Goal: Task Accomplishment & Management: Use online tool/utility

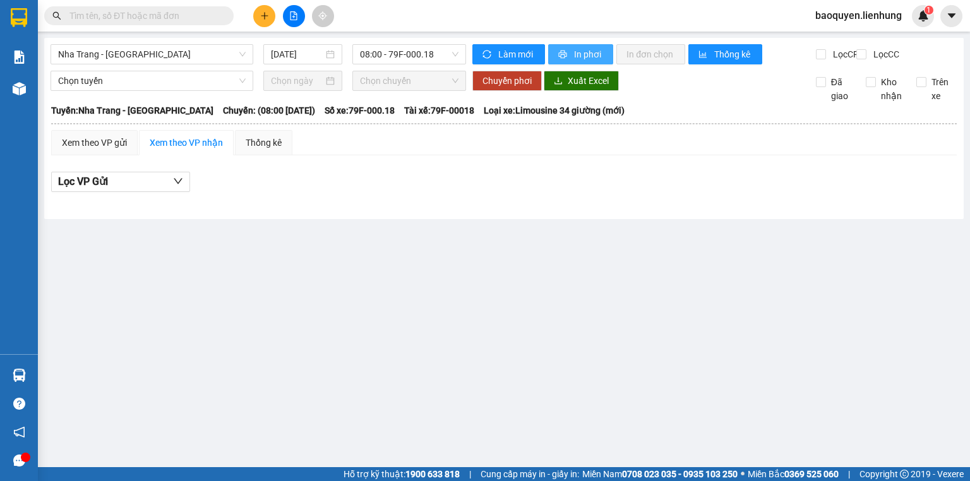
click at [586, 53] on span "In phơi" at bounding box center [588, 54] width 29 height 14
click at [203, 53] on span "Nha Trang - [GEOGRAPHIC_DATA]" at bounding box center [152, 54] width 188 height 19
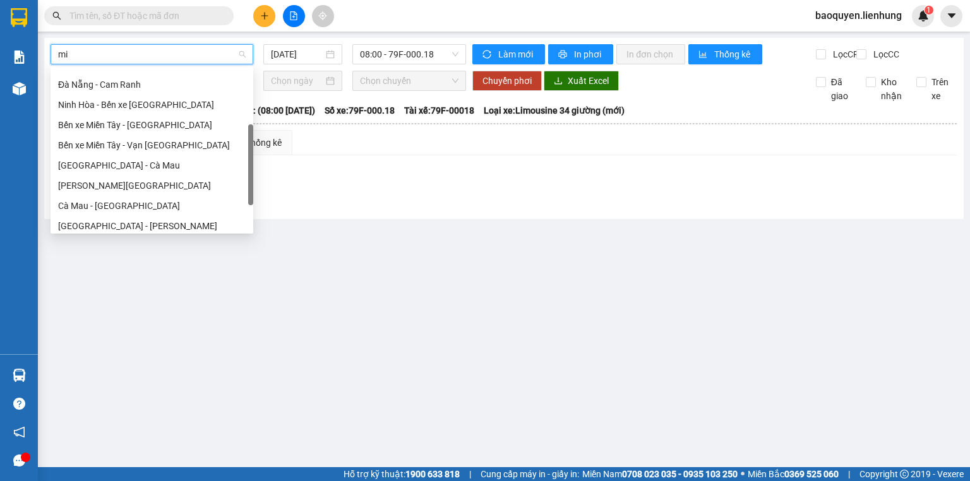
scroll to position [40, 0]
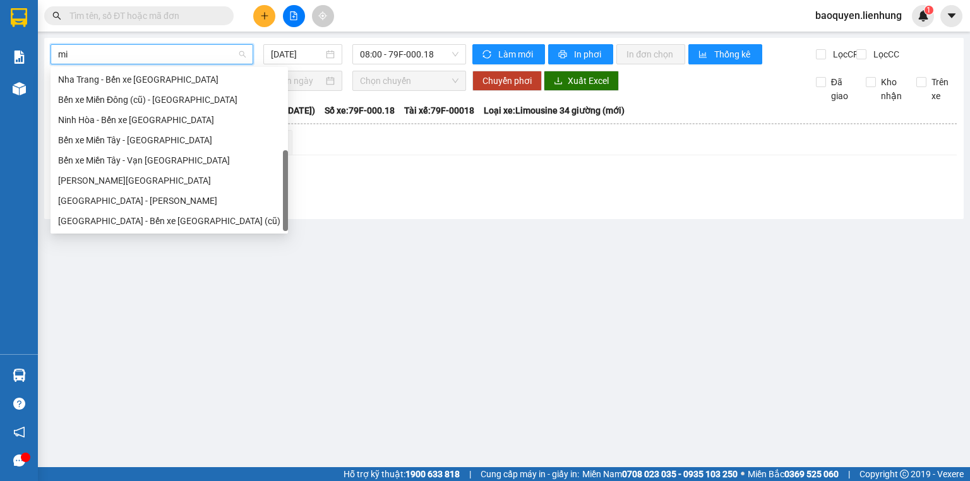
type input "mie"
click at [179, 223] on div "[GEOGRAPHIC_DATA] - Bến xe [GEOGRAPHIC_DATA] (cũ)" at bounding box center [169, 221] width 222 height 14
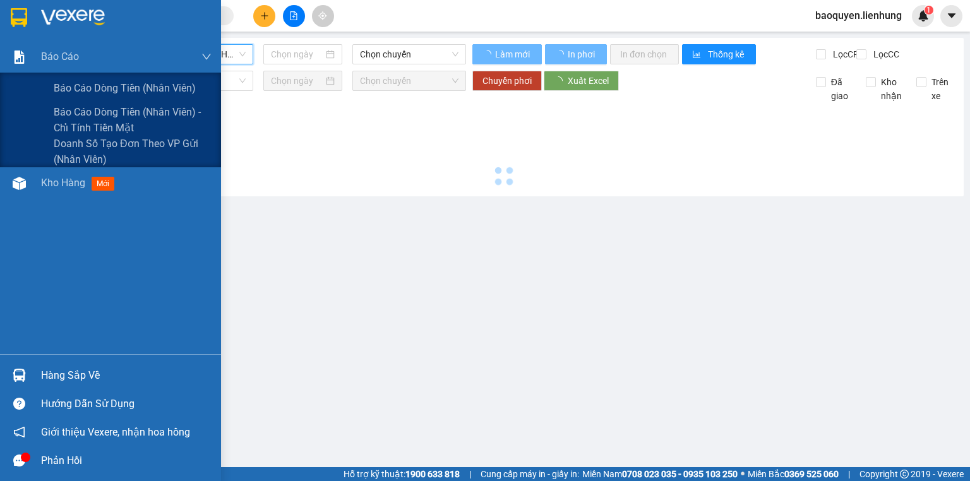
type input "[DATE]"
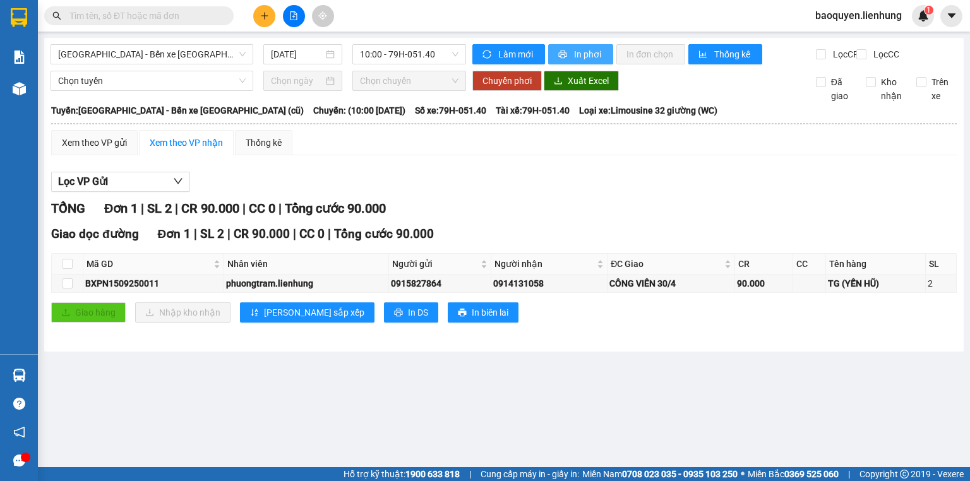
click at [595, 54] on span "In phơi" at bounding box center [588, 54] width 29 height 14
drag, startPoint x: 159, startPoint y: 42, endPoint x: 157, endPoint y: 66, distance: 24.7
click at [159, 47] on div "[GEOGRAPHIC_DATA] - Bến xe [GEOGRAPHIC_DATA] (cũ) [DATE] 10:00 - 79H-051.40 Làm…" at bounding box center [504, 195] width 920 height 314
click at [157, 64] on div "Nha Trang - Bến xe [GEOGRAPHIC_DATA] (cũ) [DATE] 10:00 - 79H-051.40" at bounding box center [259, 54] width 416 height 20
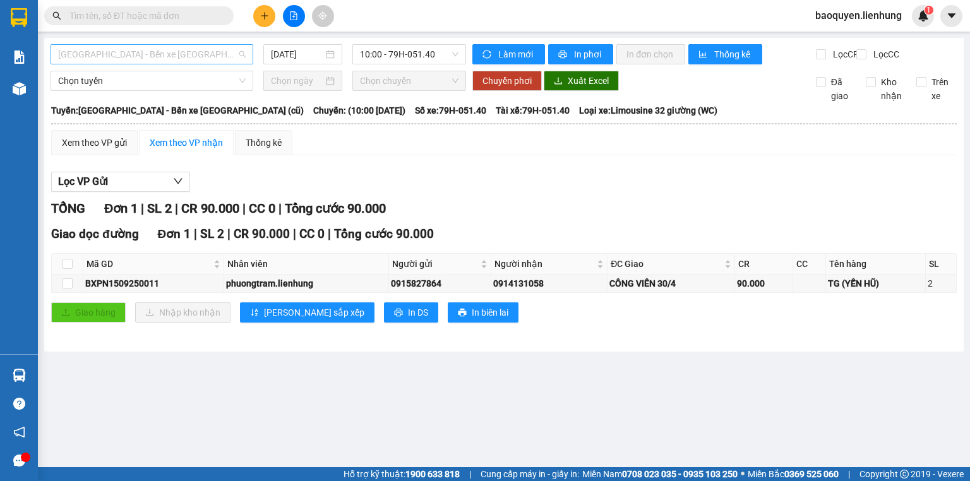
click at [157, 54] on span "[GEOGRAPHIC_DATA] - Bến xe [GEOGRAPHIC_DATA] (cũ)" at bounding box center [152, 54] width 188 height 19
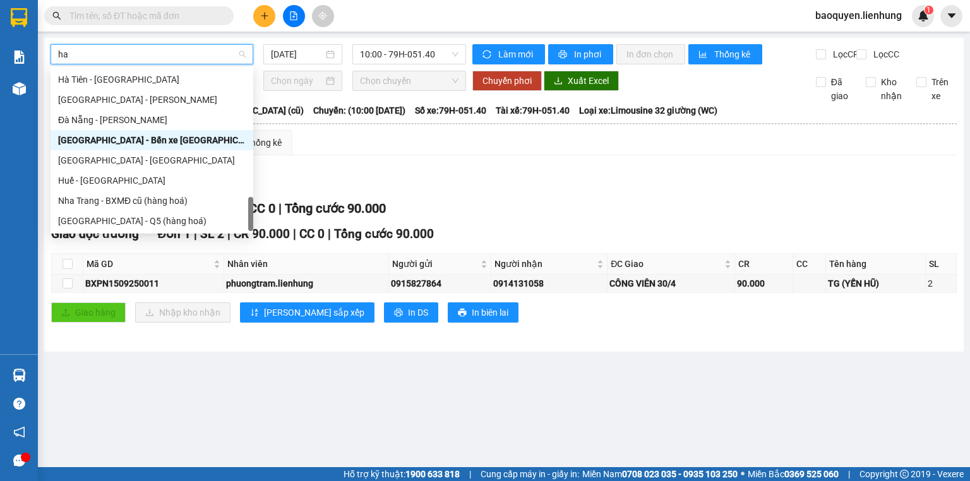
scroll to position [713, 0]
type input "h"
type input "H"
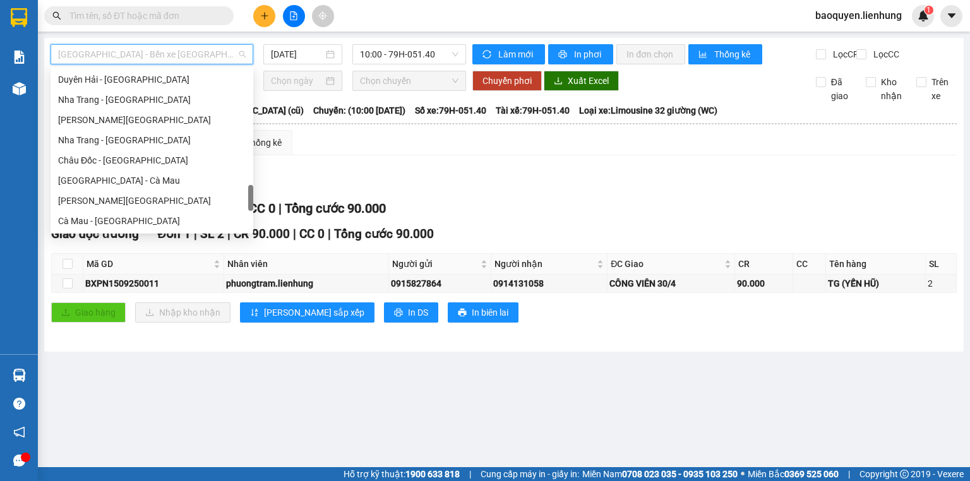
scroll to position [1072, 0]
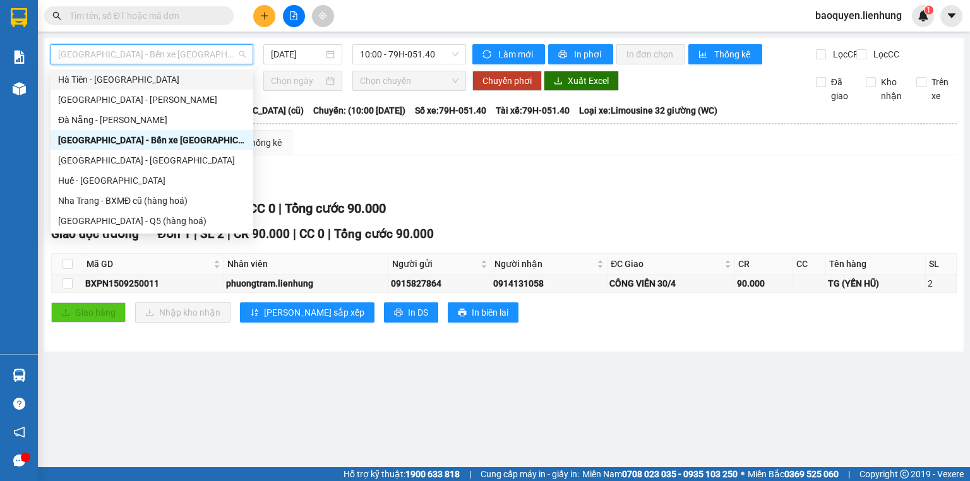
click at [154, 58] on span "[GEOGRAPHIC_DATA] - Bến xe [GEOGRAPHIC_DATA] (cũ)" at bounding box center [152, 54] width 188 height 19
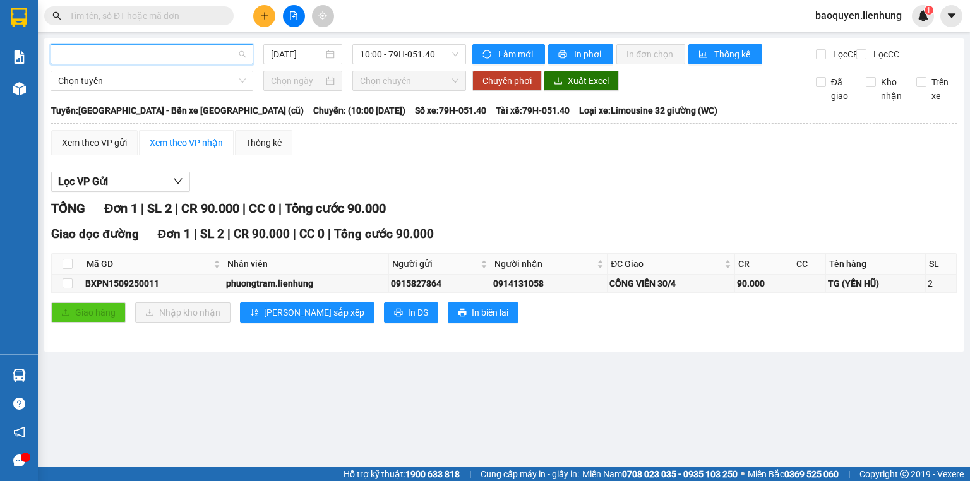
type input "H"
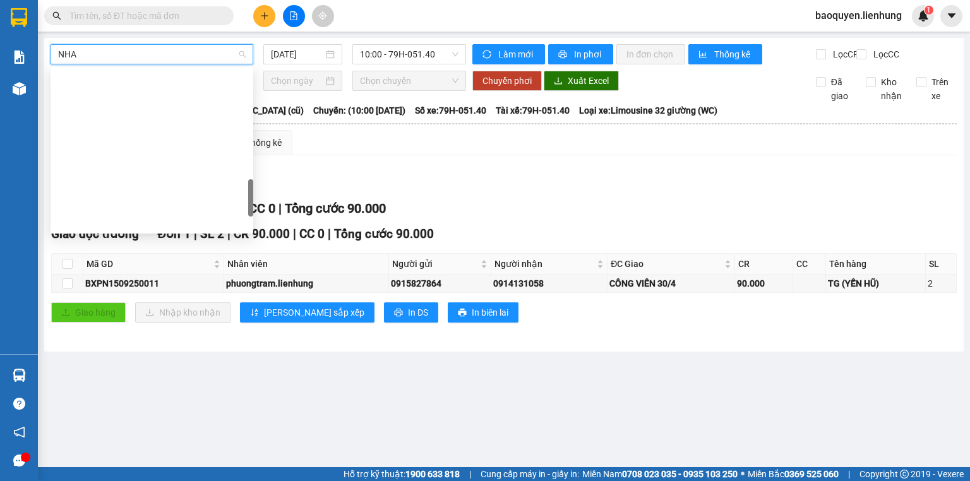
scroll to position [546, 0]
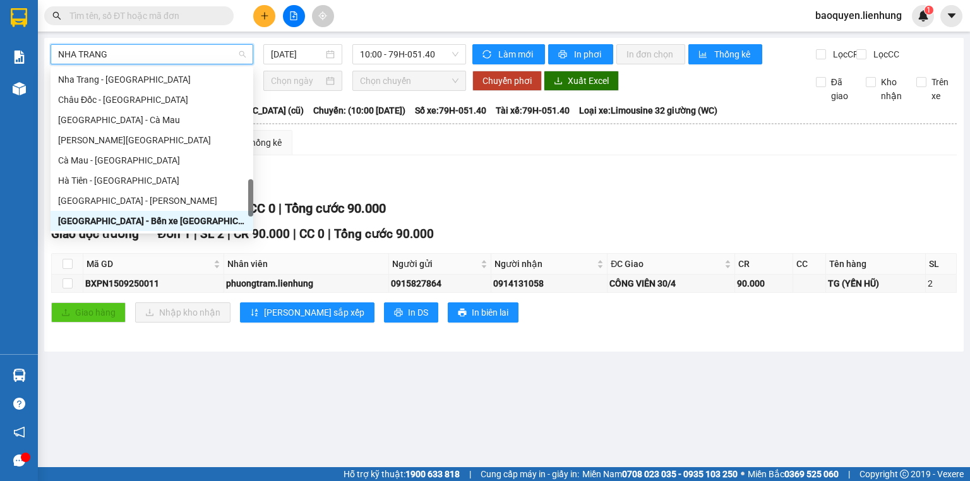
type input "NHA TRANG"
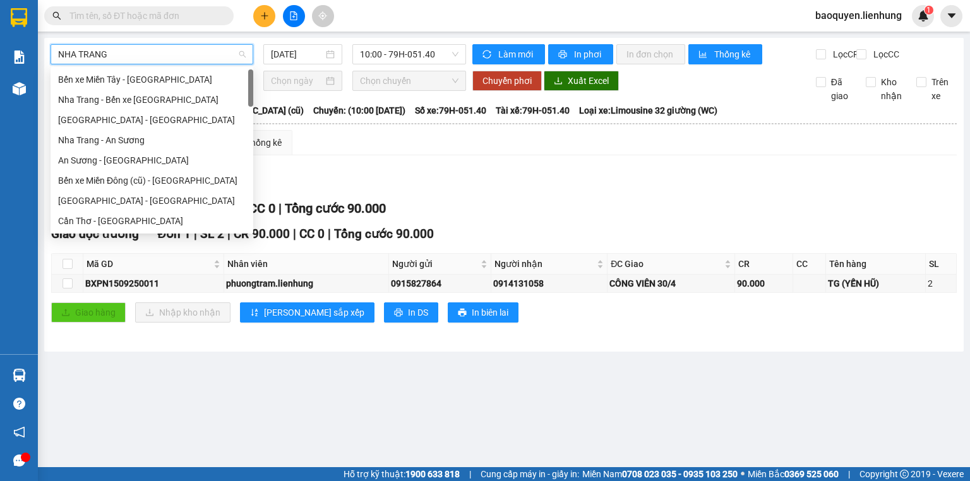
scroll to position [0, 0]
click at [191, 114] on div "[GEOGRAPHIC_DATA] - [GEOGRAPHIC_DATA]" at bounding box center [152, 120] width 188 height 14
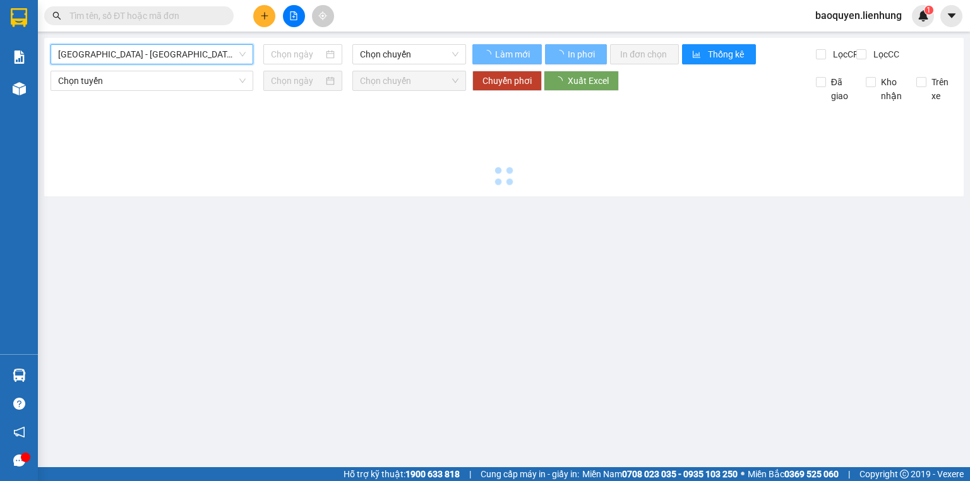
type input "[DATE]"
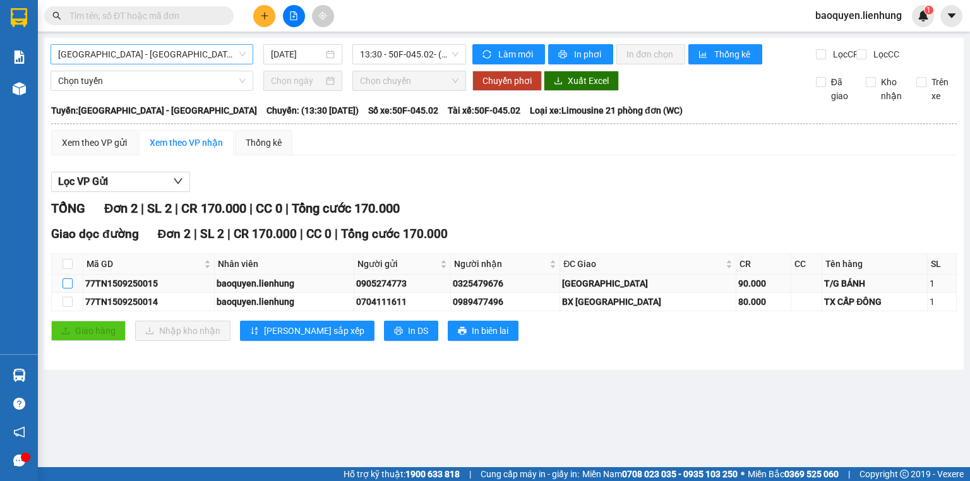
click at [68, 289] on input "checkbox" at bounding box center [68, 284] width 10 height 10
checkbox input "true"
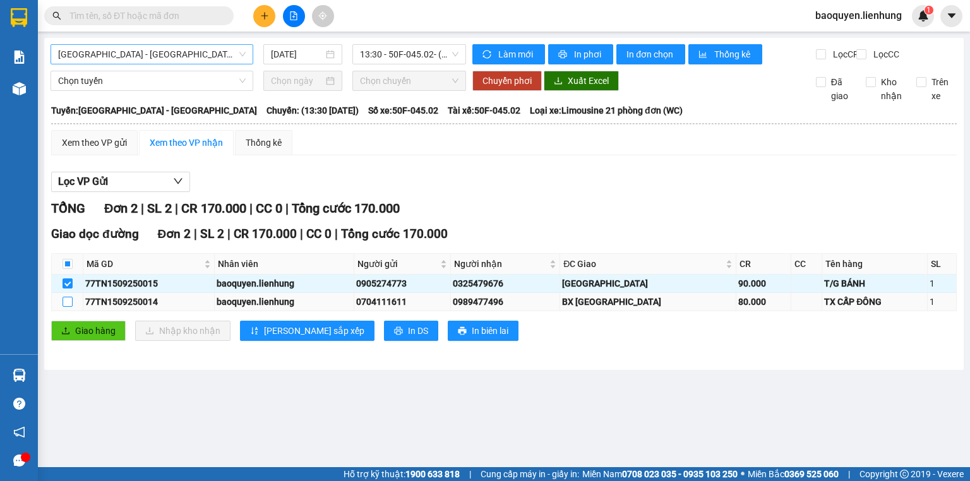
click at [67, 307] on input "checkbox" at bounding box center [68, 302] width 10 height 10
checkbox input "true"
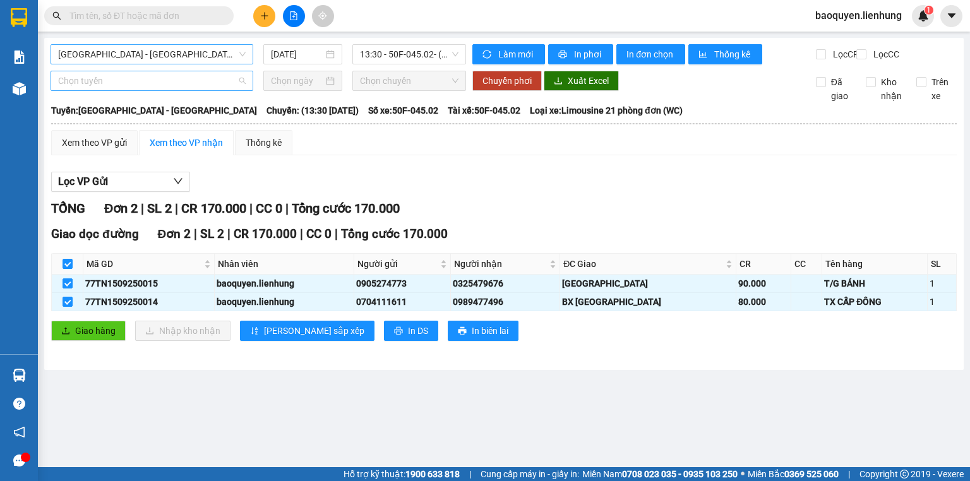
click at [94, 90] on span "Chọn tuyến" at bounding box center [152, 80] width 188 height 19
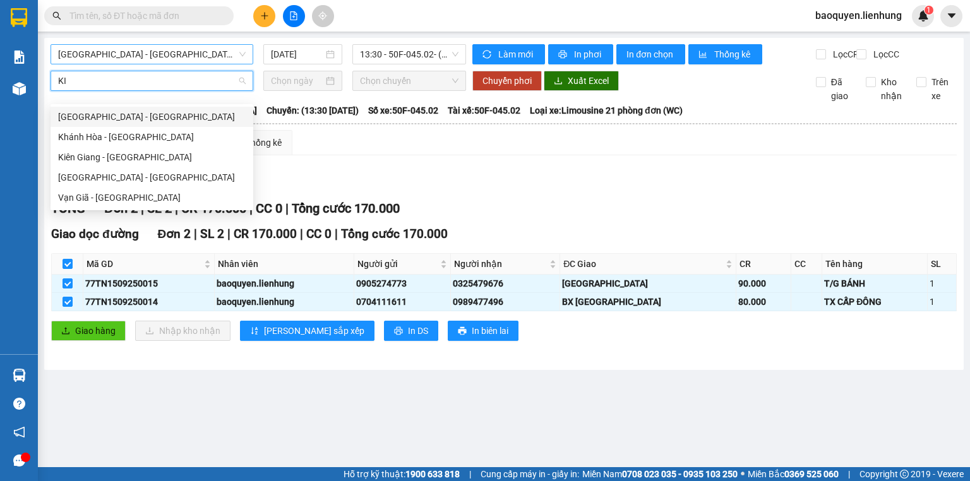
type input "KIE"
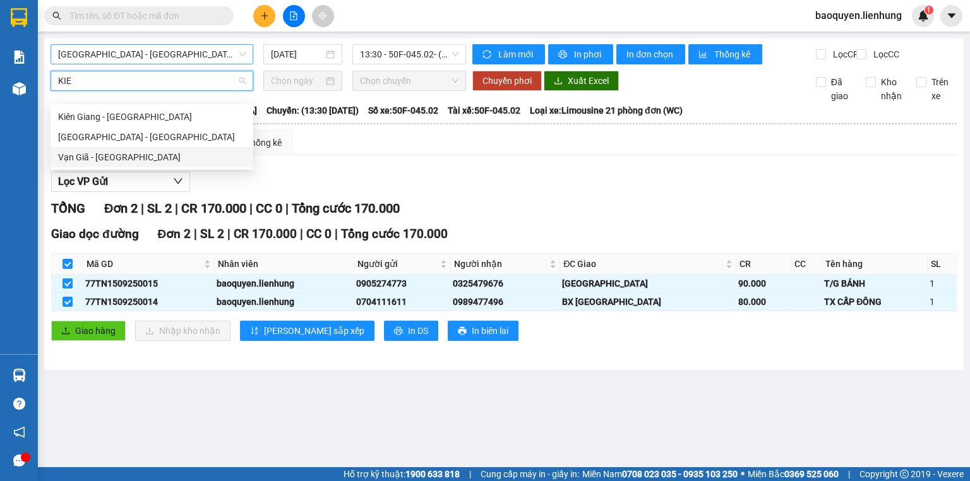
click at [118, 157] on div "Vạn Giã - [GEOGRAPHIC_DATA]" at bounding box center [152, 157] width 188 height 14
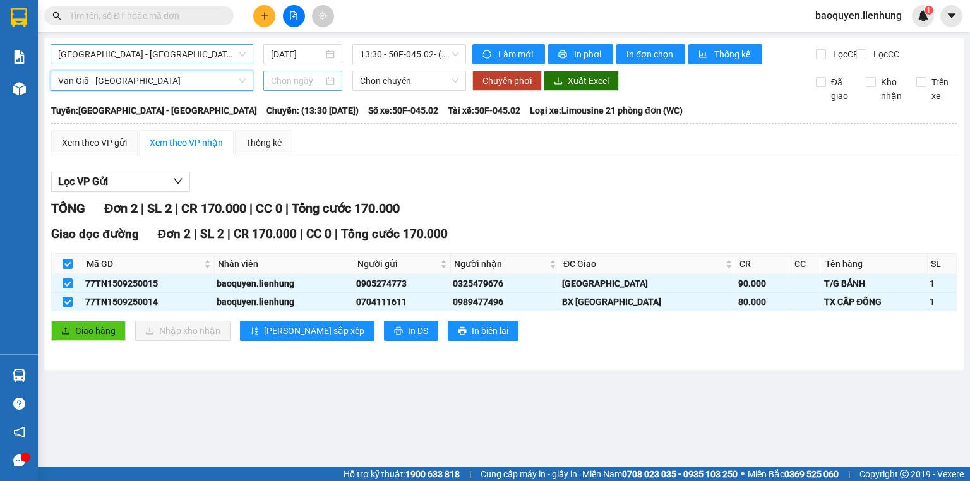
click at [293, 88] on input at bounding box center [297, 81] width 52 height 14
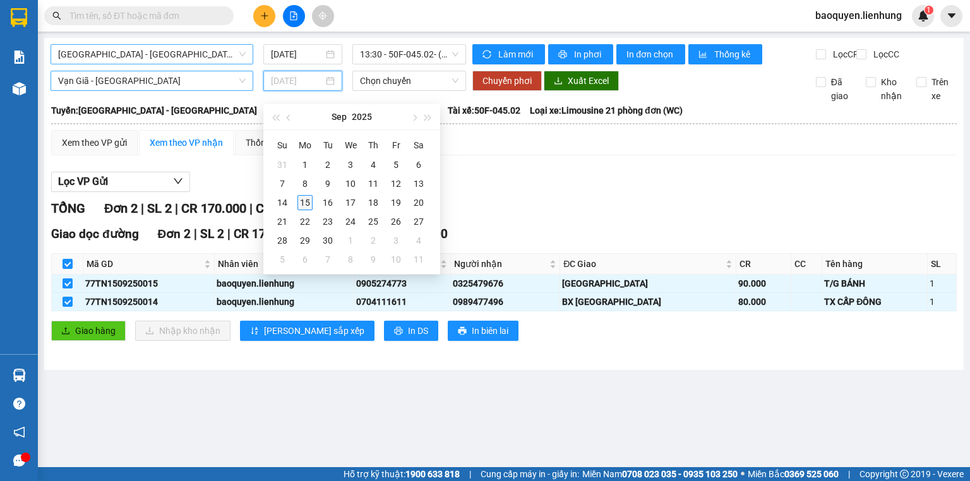
type input "[DATE]"
click at [308, 199] on div "15" at bounding box center [305, 202] width 15 height 15
type input "[DATE]"
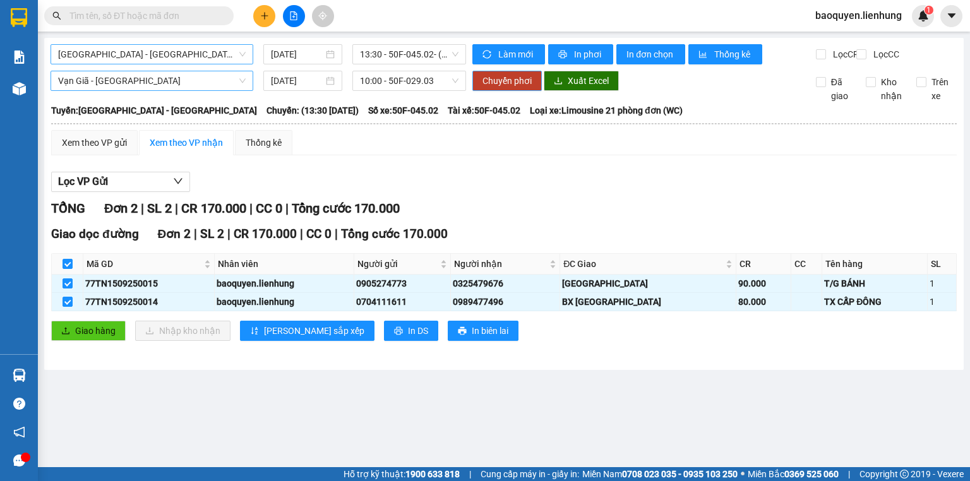
click at [519, 88] on span "Chuyển phơi" at bounding box center [507, 81] width 49 height 14
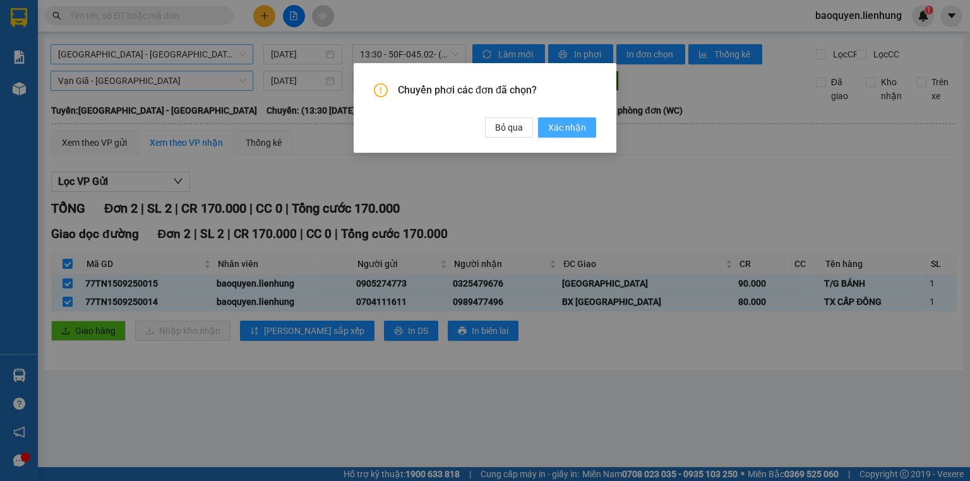
click at [567, 126] on span "Xác nhận" at bounding box center [567, 128] width 38 height 14
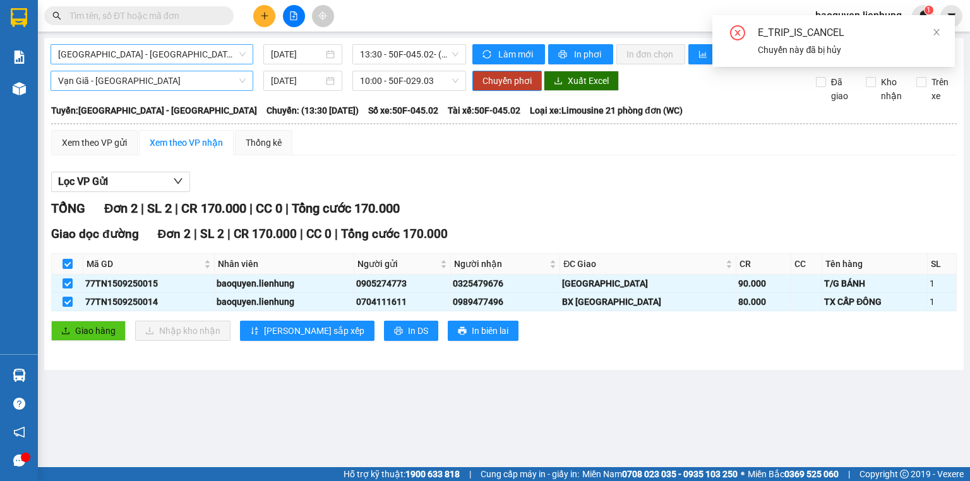
checkbox input "false"
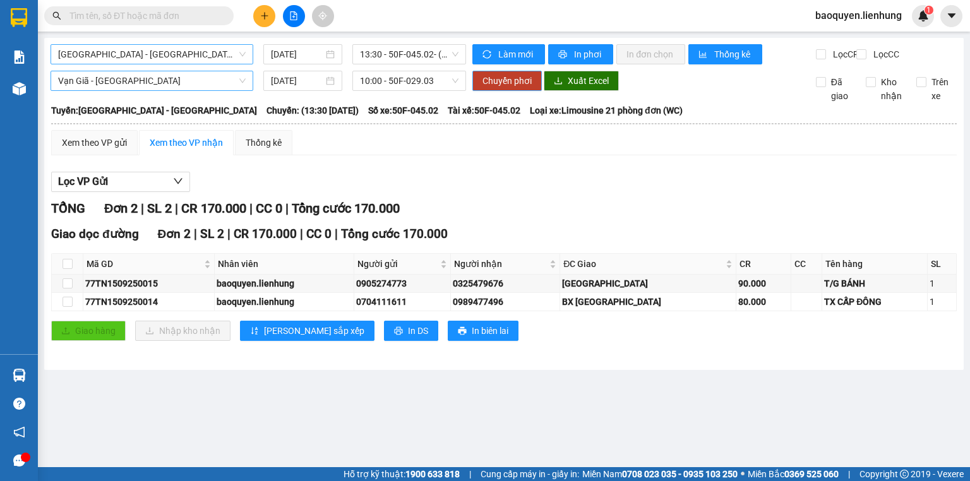
click at [505, 88] on span "Chuyển phơi" at bounding box center [507, 81] width 49 height 14
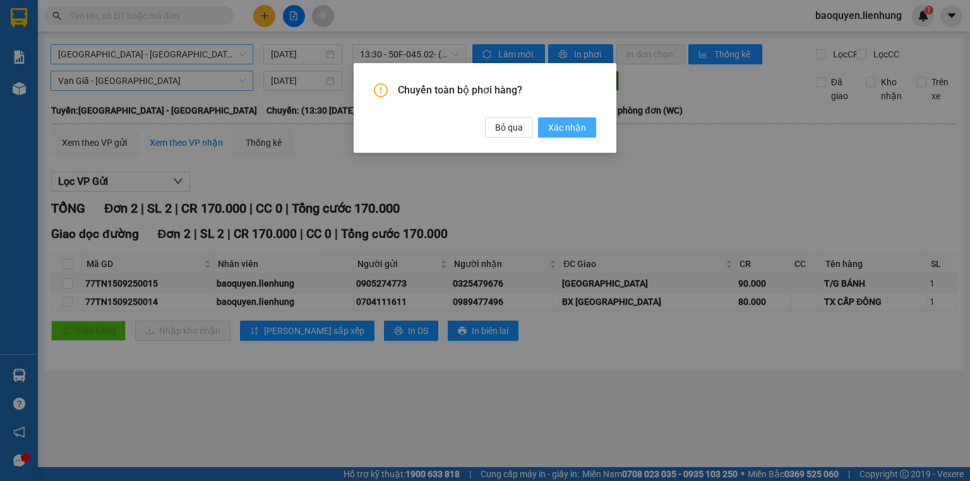
click at [561, 127] on span "Xác nhận" at bounding box center [567, 128] width 38 height 14
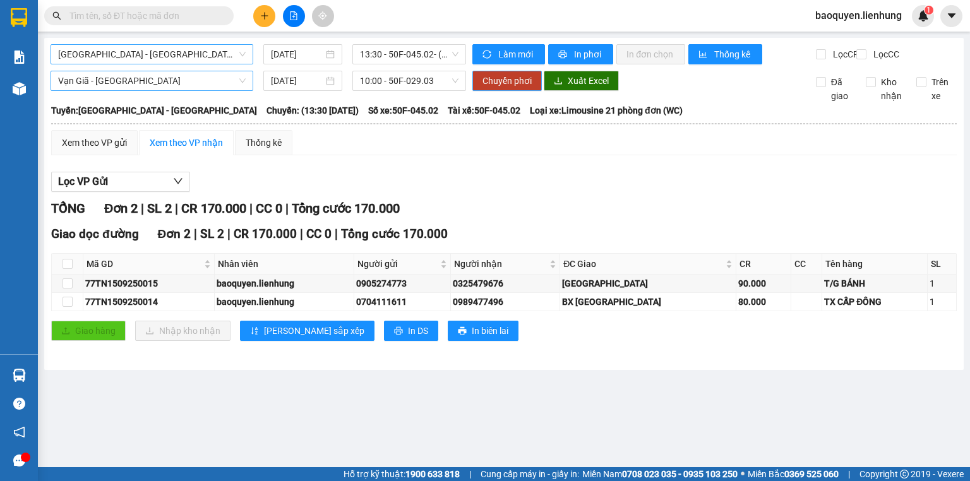
click at [516, 88] on span "Chuyển phơi" at bounding box center [507, 81] width 49 height 14
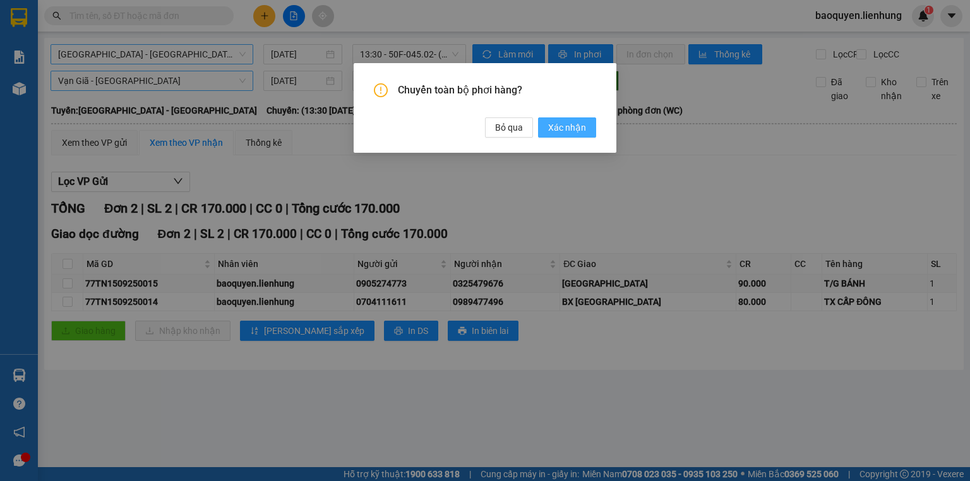
click at [562, 124] on span "Xác nhận" at bounding box center [567, 128] width 38 height 14
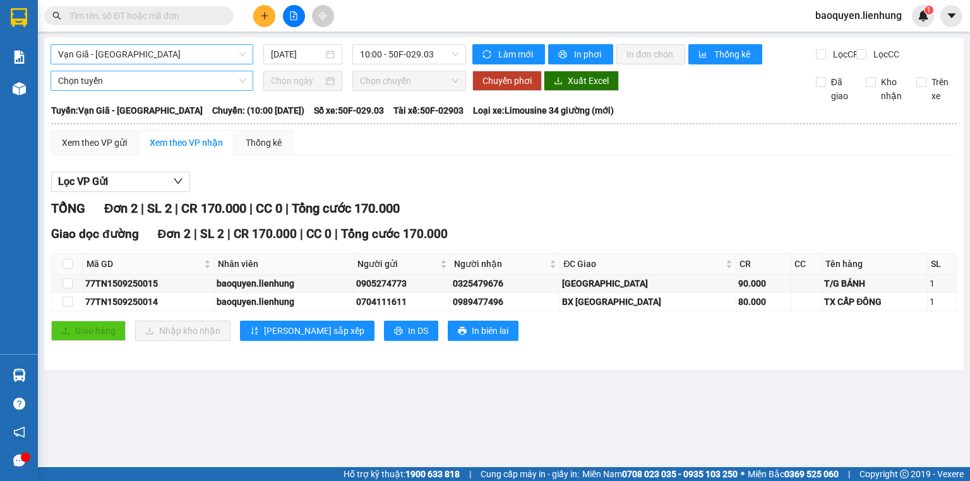
click at [174, 58] on span "Vạn Giã - [GEOGRAPHIC_DATA]" at bounding box center [152, 54] width 188 height 19
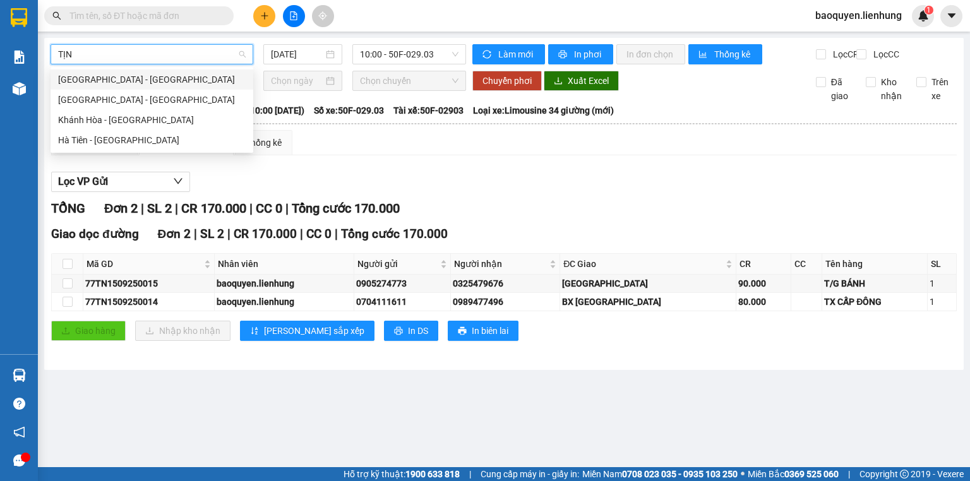
type input "TỊNH"
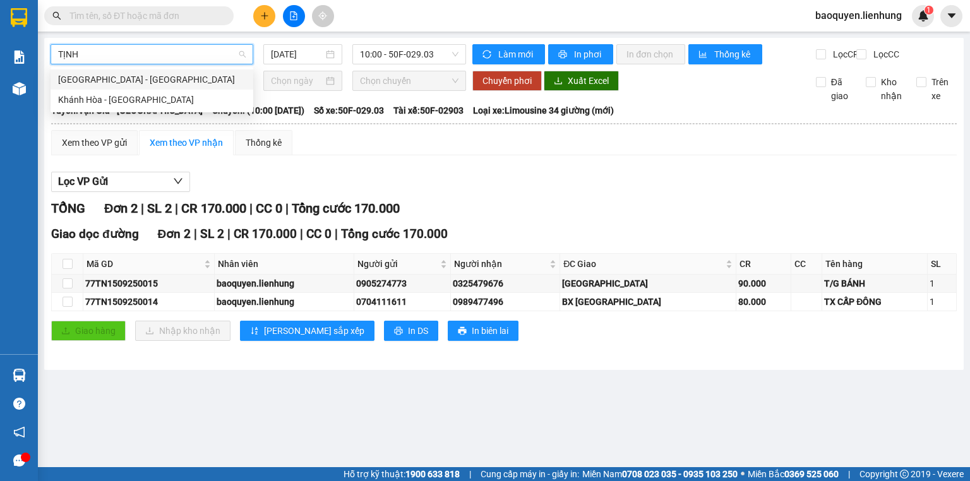
click at [186, 82] on div "[GEOGRAPHIC_DATA] - [GEOGRAPHIC_DATA]" at bounding box center [152, 80] width 188 height 14
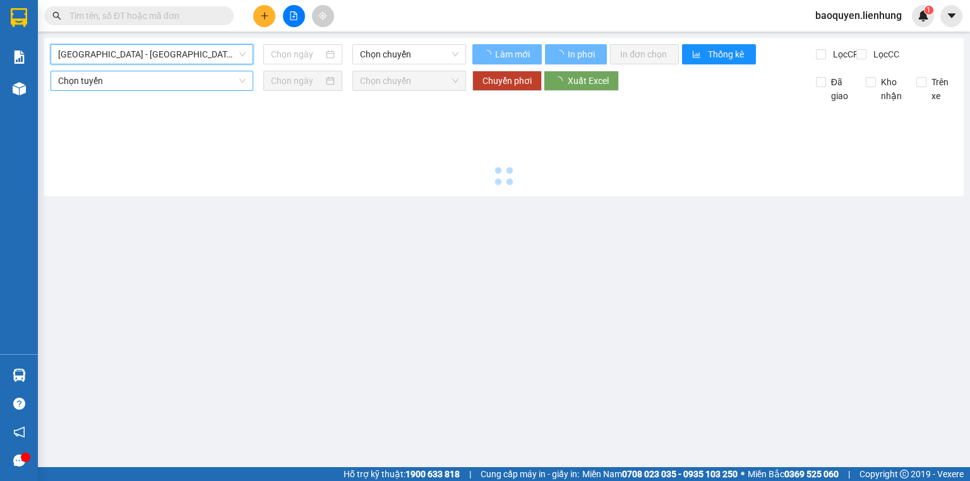
type input "[DATE]"
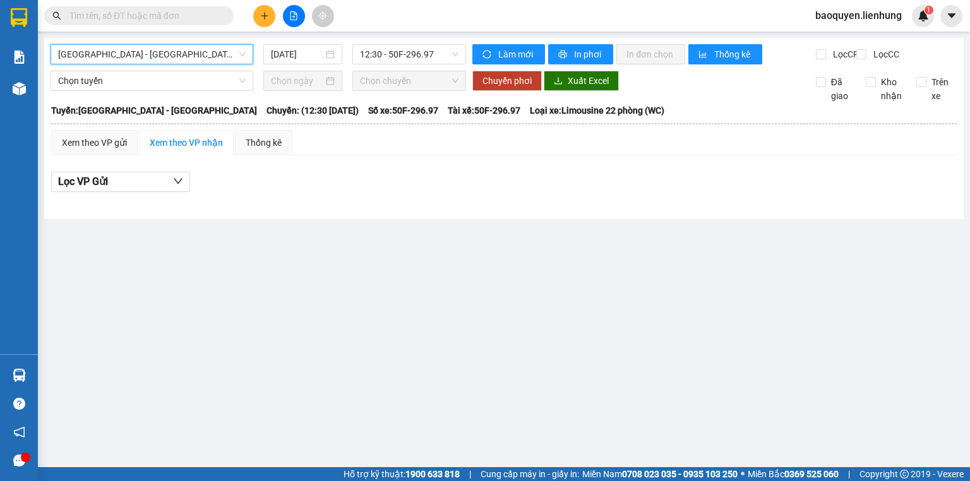
click at [226, 58] on span "[GEOGRAPHIC_DATA] - [GEOGRAPHIC_DATA]" at bounding box center [152, 54] width 188 height 19
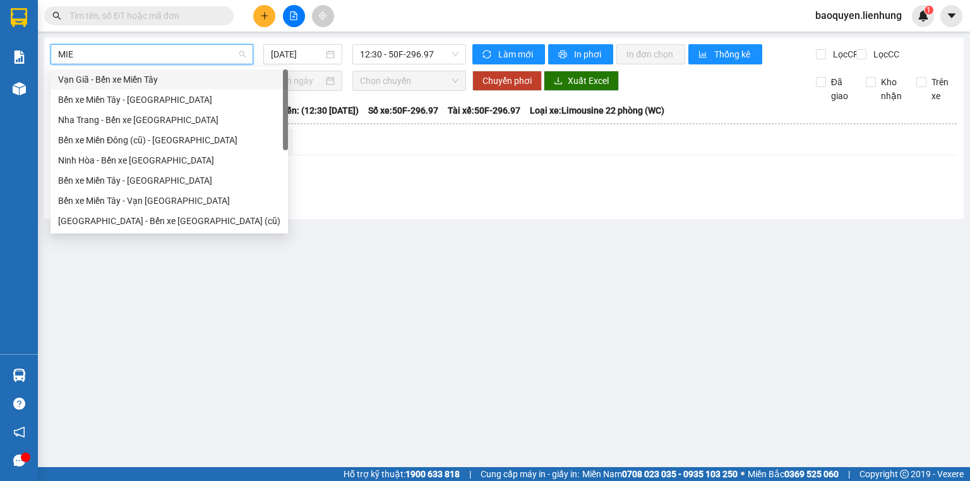
type input "MIEN"
click at [187, 120] on div "Nha Trang - Bến xe [GEOGRAPHIC_DATA]" at bounding box center [169, 120] width 222 height 14
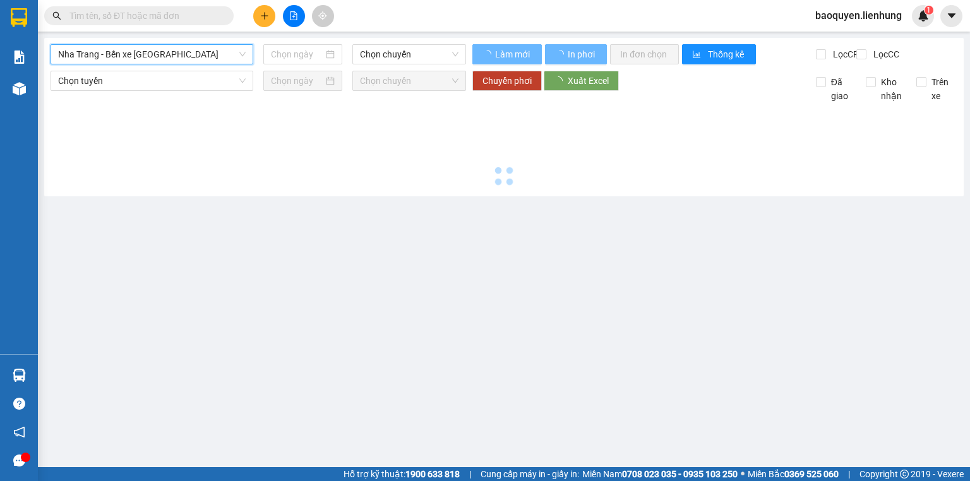
type input "[DATE]"
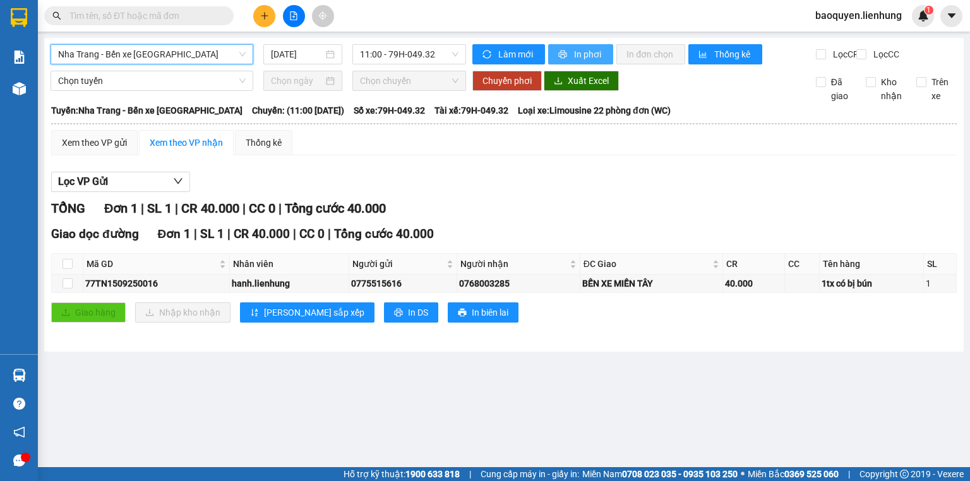
click at [570, 56] on button "In phơi" at bounding box center [580, 54] width 65 height 20
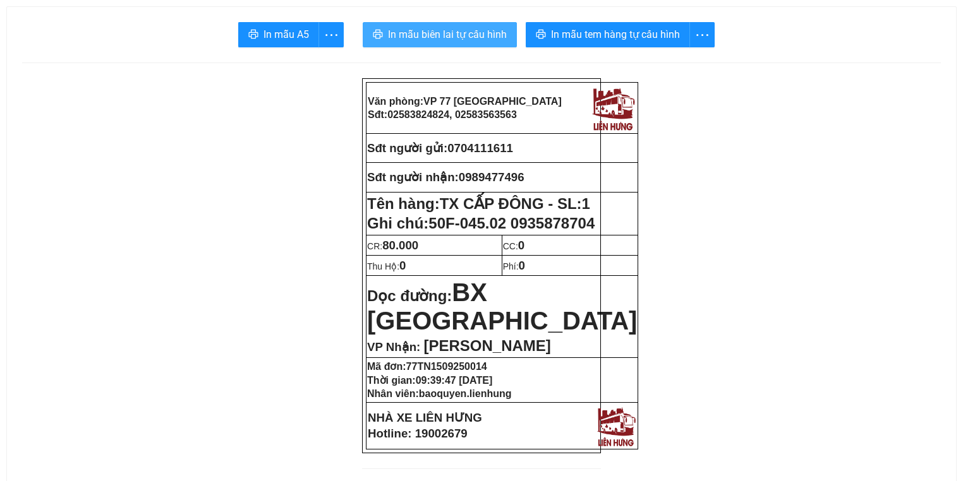
click at [430, 37] on span "In mẫu biên lai tự cấu hình" at bounding box center [447, 35] width 119 height 16
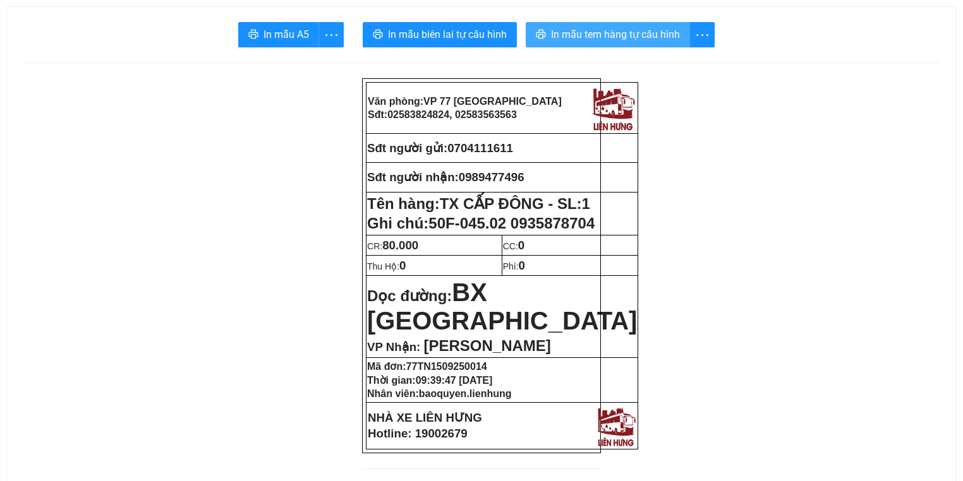
click at [651, 43] on button "In mẫu tem hàng tự cấu hình" at bounding box center [608, 34] width 164 height 25
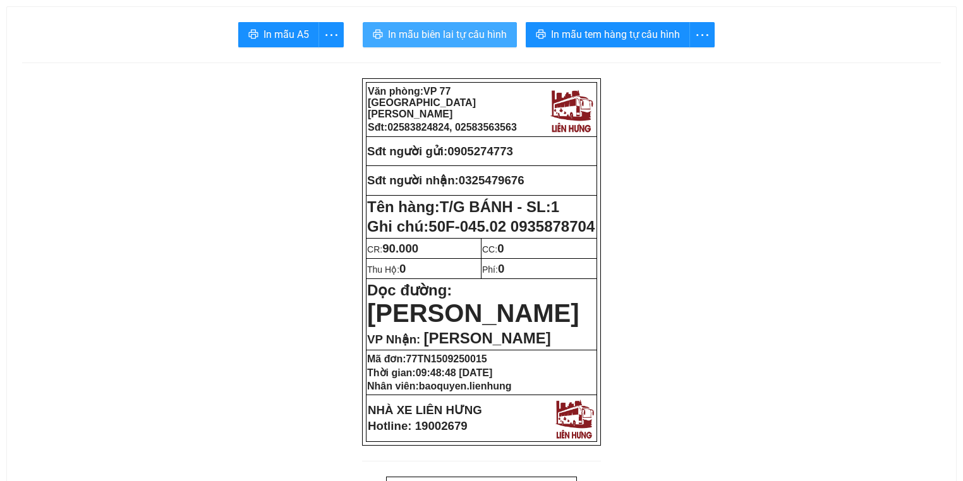
click at [445, 33] on span "In mẫu biên lai tự cấu hình" at bounding box center [447, 35] width 119 height 16
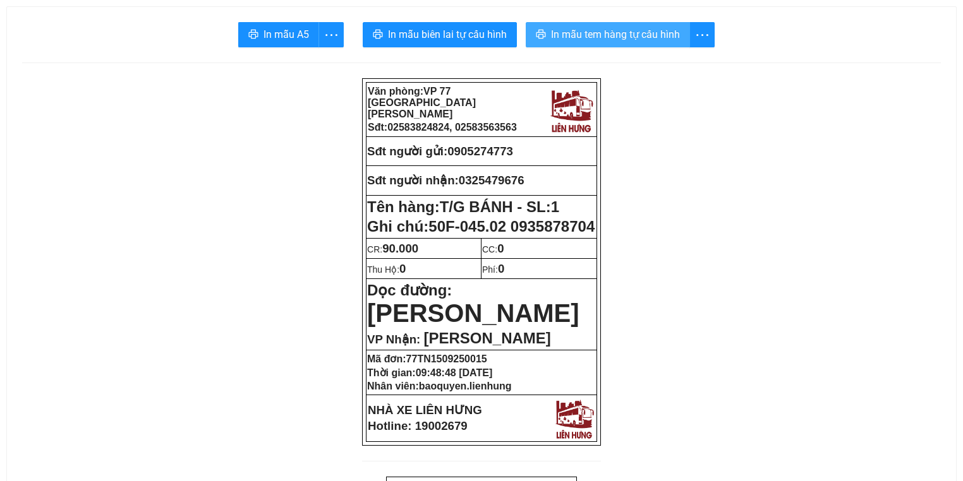
click at [583, 27] on span "In mẫu tem hàng tự cấu hình" at bounding box center [615, 35] width 129 height 16
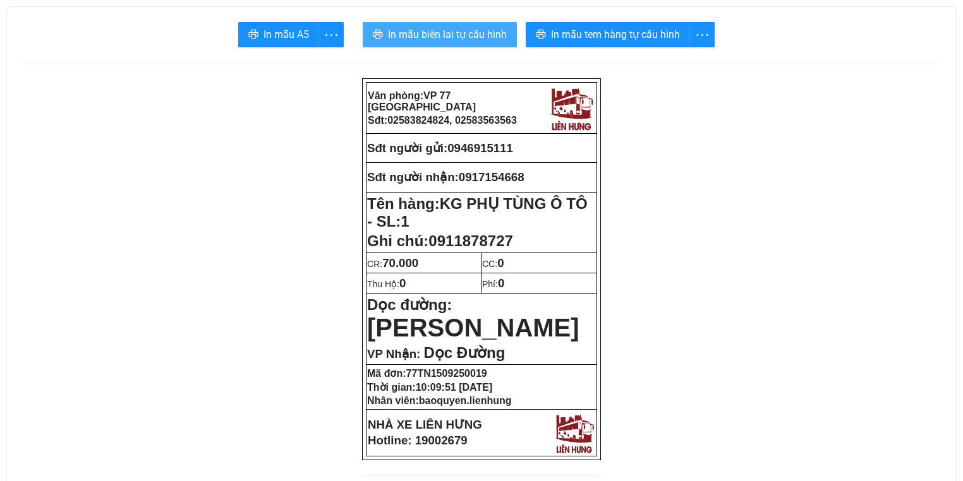
click at [466, 27] on span "In mẫu biên lai tự cấu hình" at bounding box center [447, 35] width 119 height 16
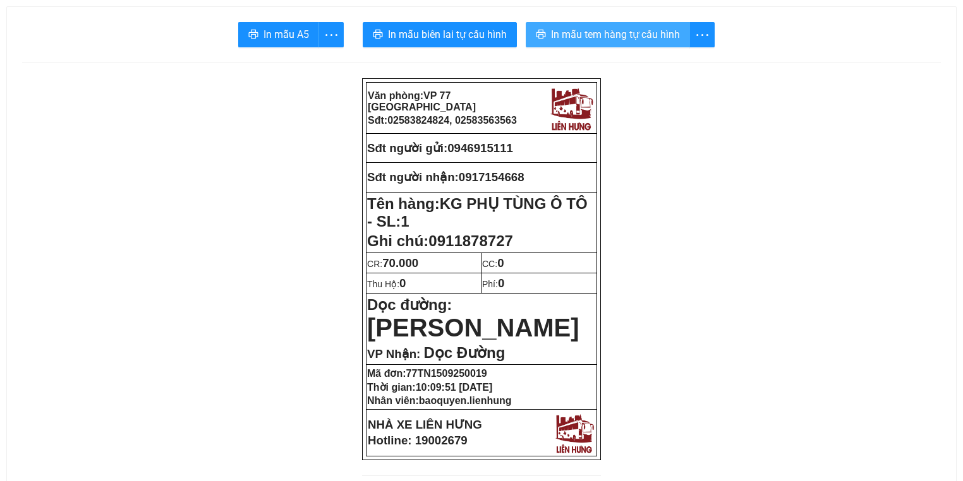
click at [606, 43] on button "In mẫu tem hàng tự cấu hình" at bounding box center [608, 34] width 164 height 25
